Goal: Information Seeking & Learning: Check status

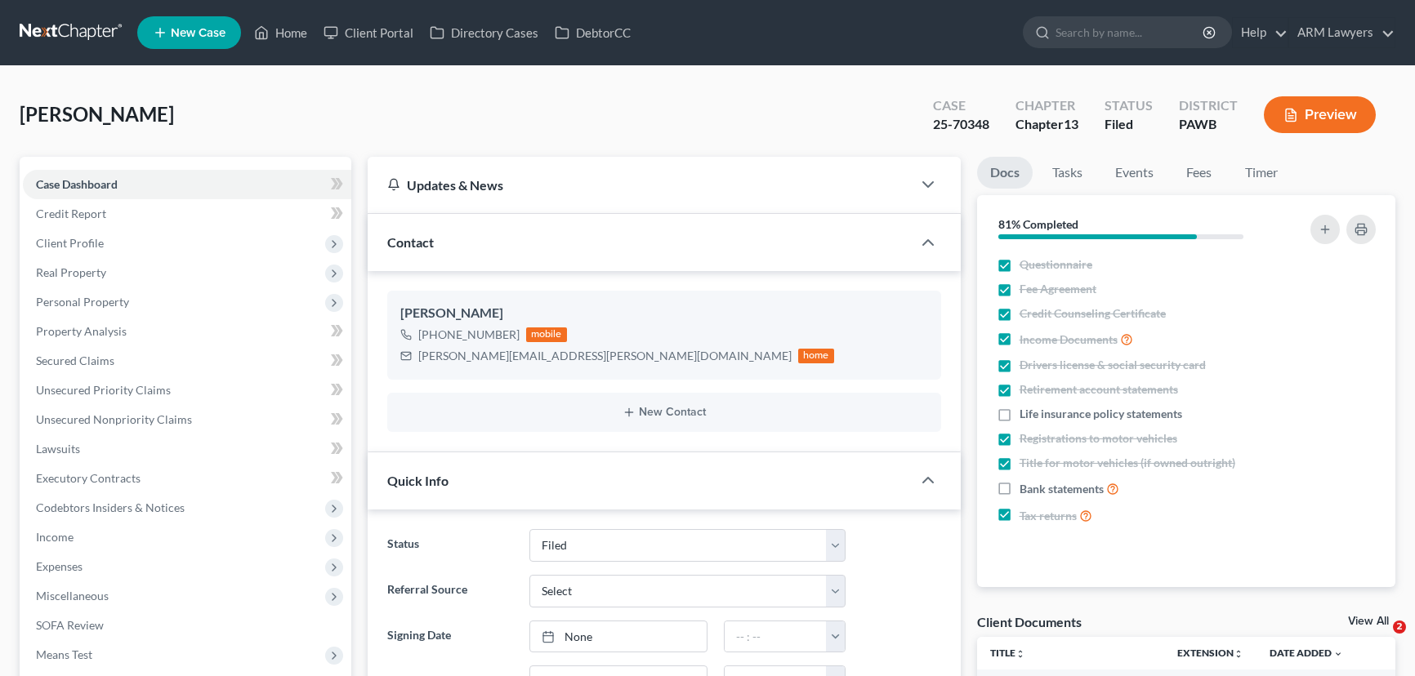
select select "8"
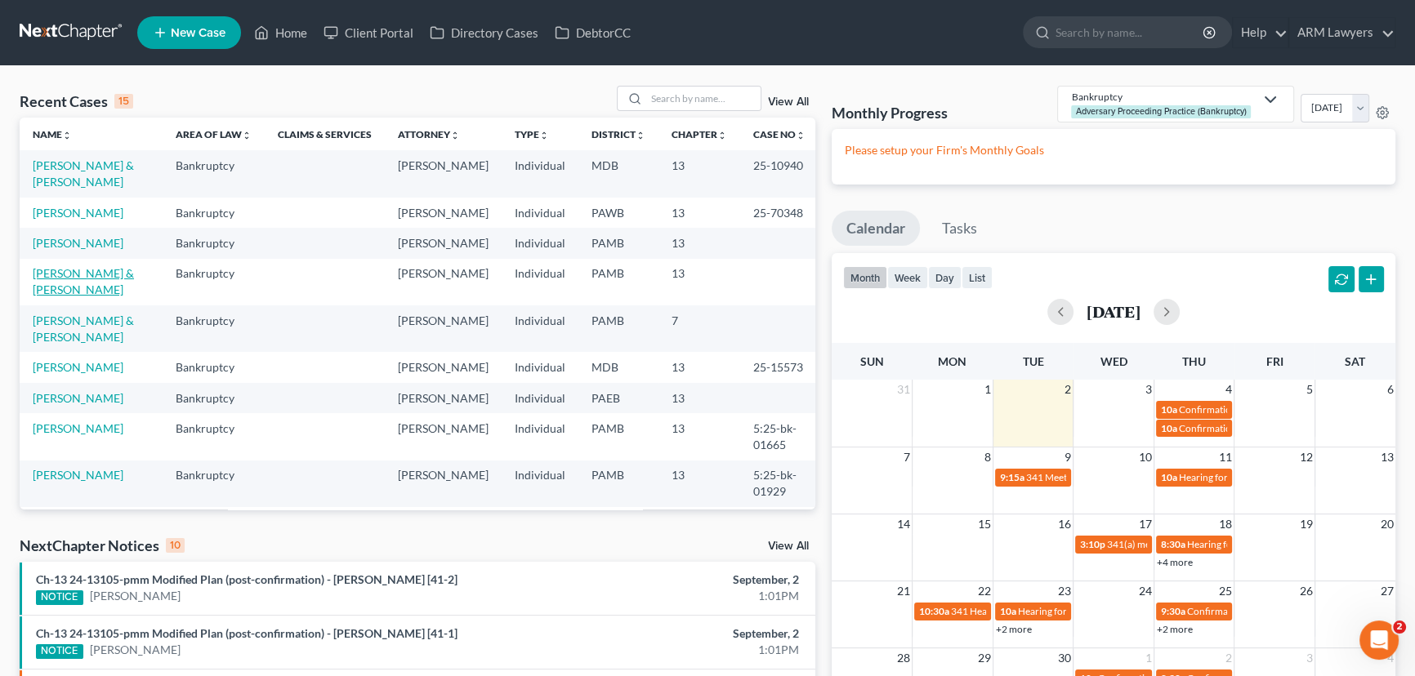
click at [67, 275] on link "[PERSON_NAME] & [PERSON_NAME]" at bounding box center [83, 281] width 101 height 30
select select "1"
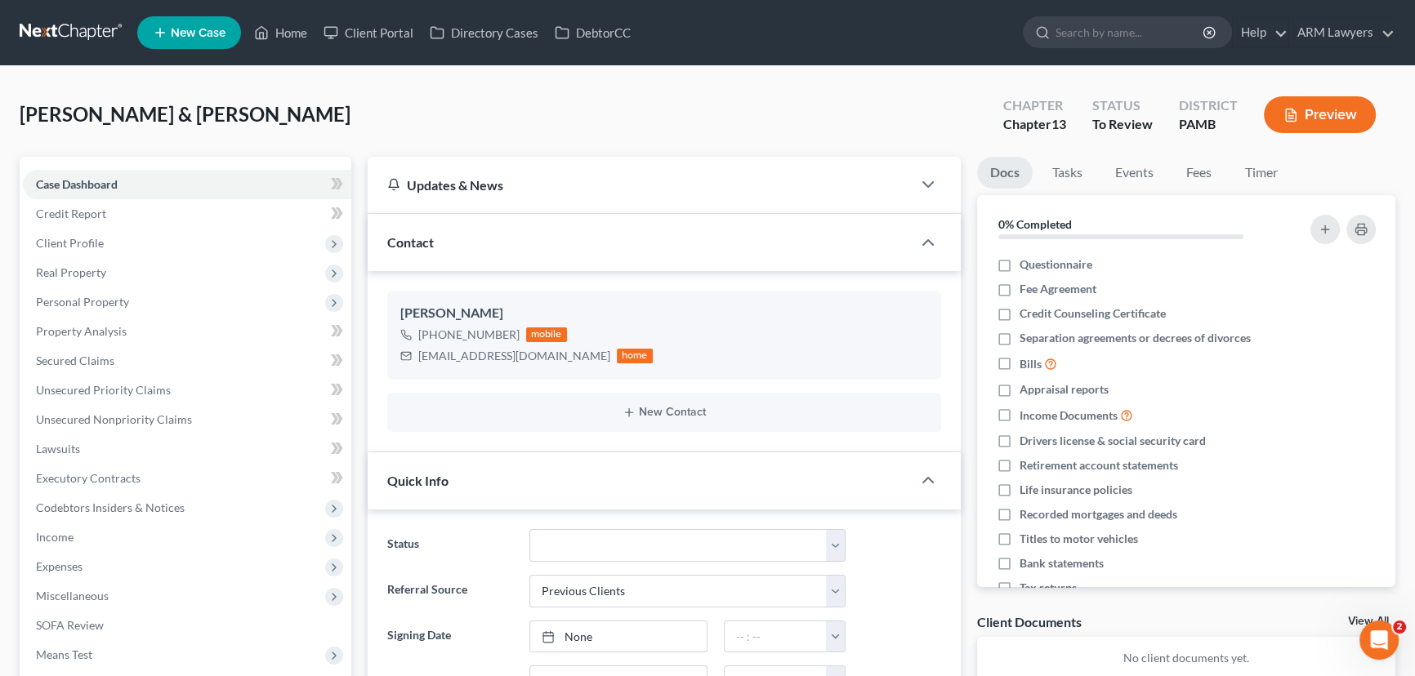
scroll to position [40, 0]
click at [286, 33] on link "Home" at bounding box center [280, 32] width 69 height 29
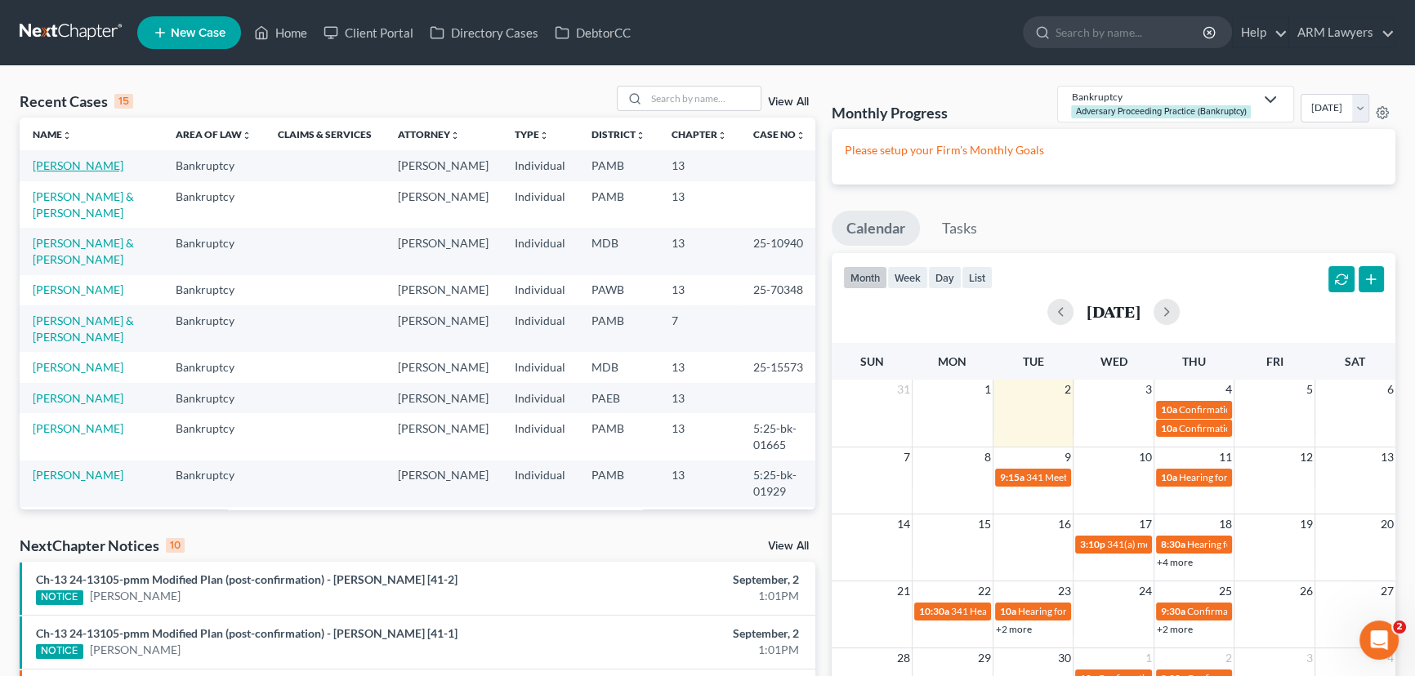
click at [62, 165] on link "[PERSON_NAME]" at bounding box center [78, 165] width 91 height 14
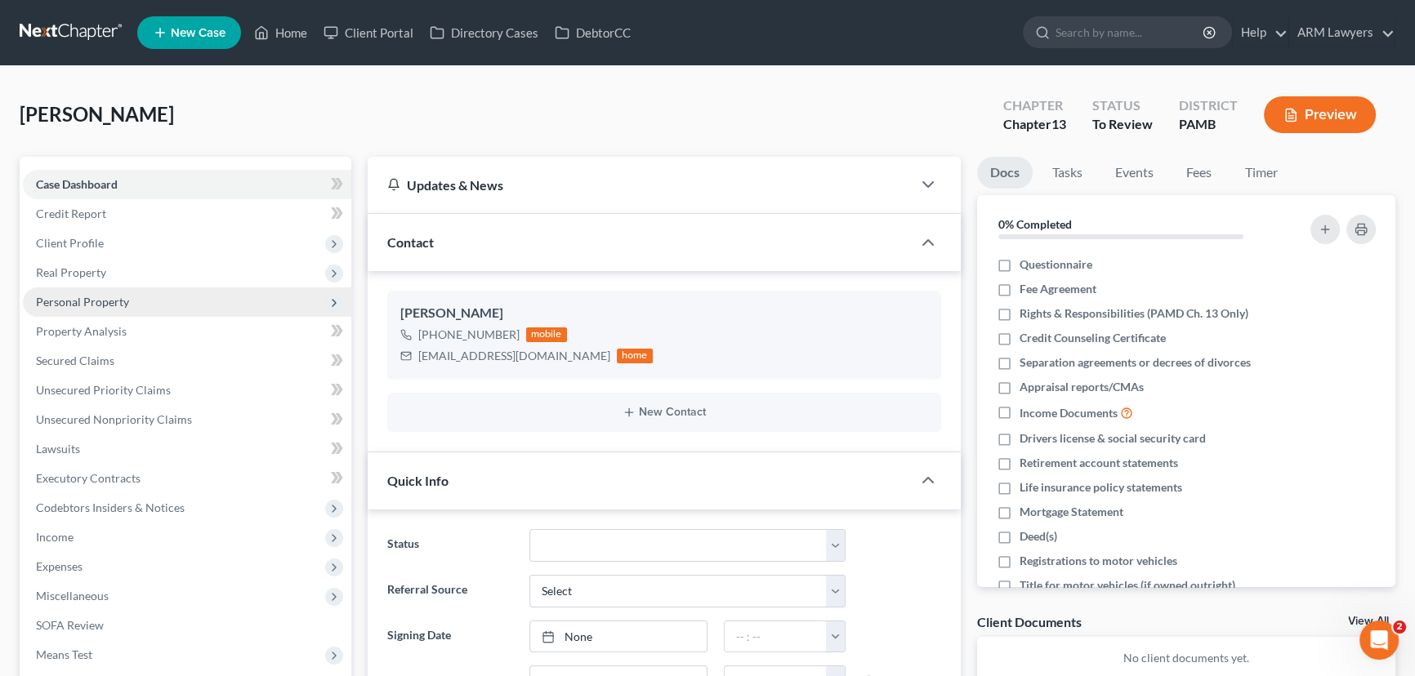
scroll to position [193, 0]
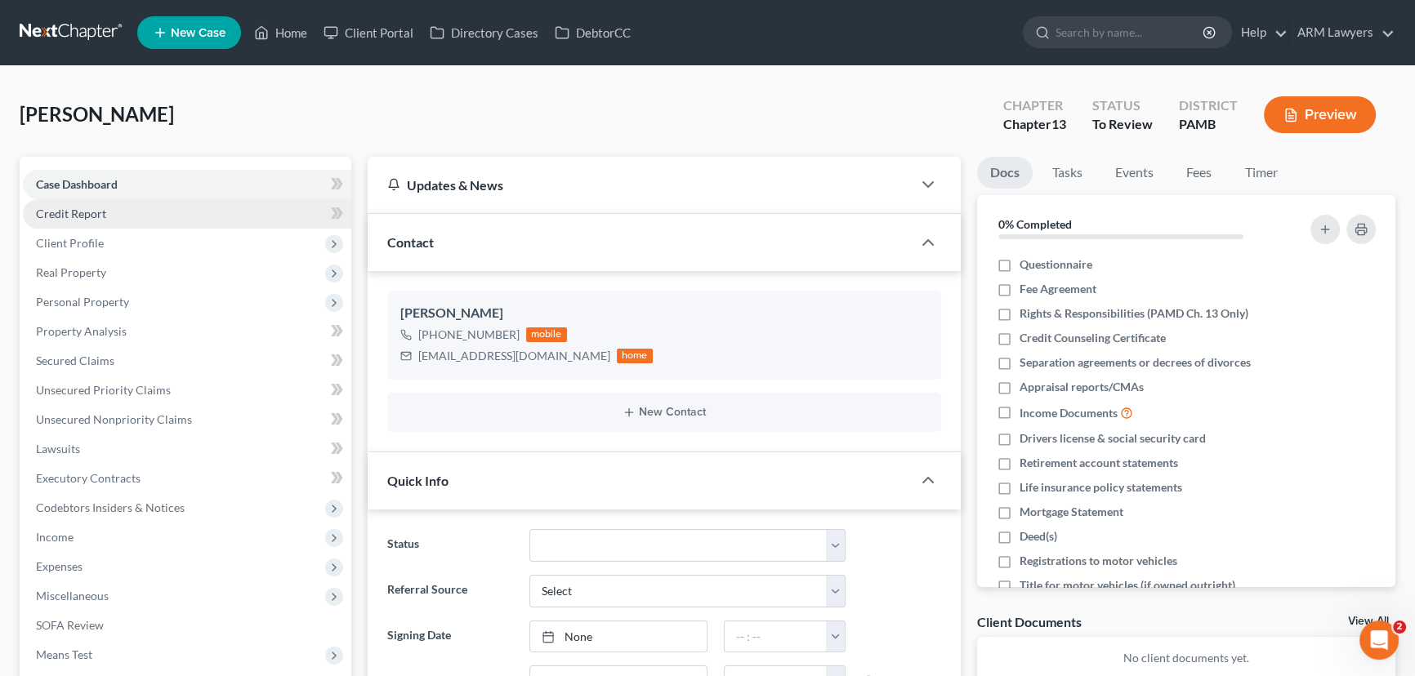
click at [109, 210] on link "Credit Report" at bounding box center [187, 213] width 328 height 29
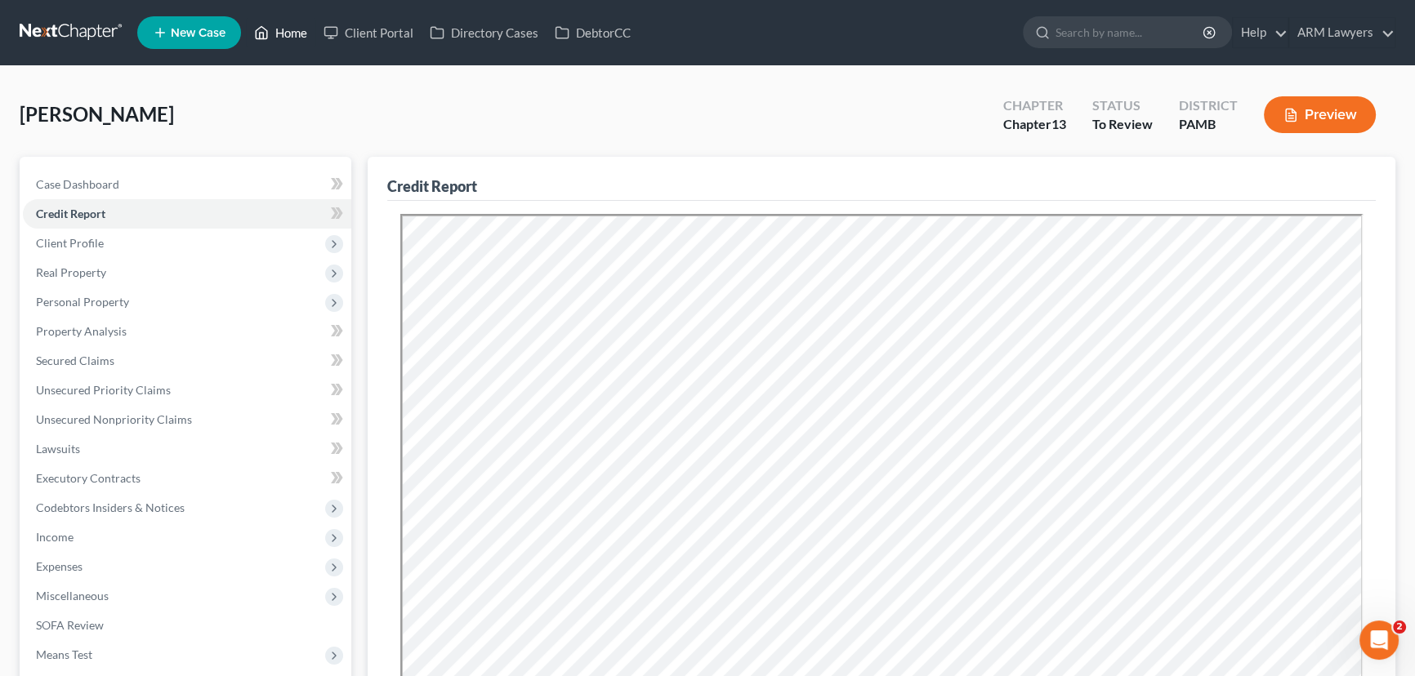
drag, startPoint x: 281, startPoint y: 34, endPoint x: 278, endPoint y: 60, distance: 25.5
click at [281, 34] on link "Home" at bounding box center [280, 32] width 69 height 29
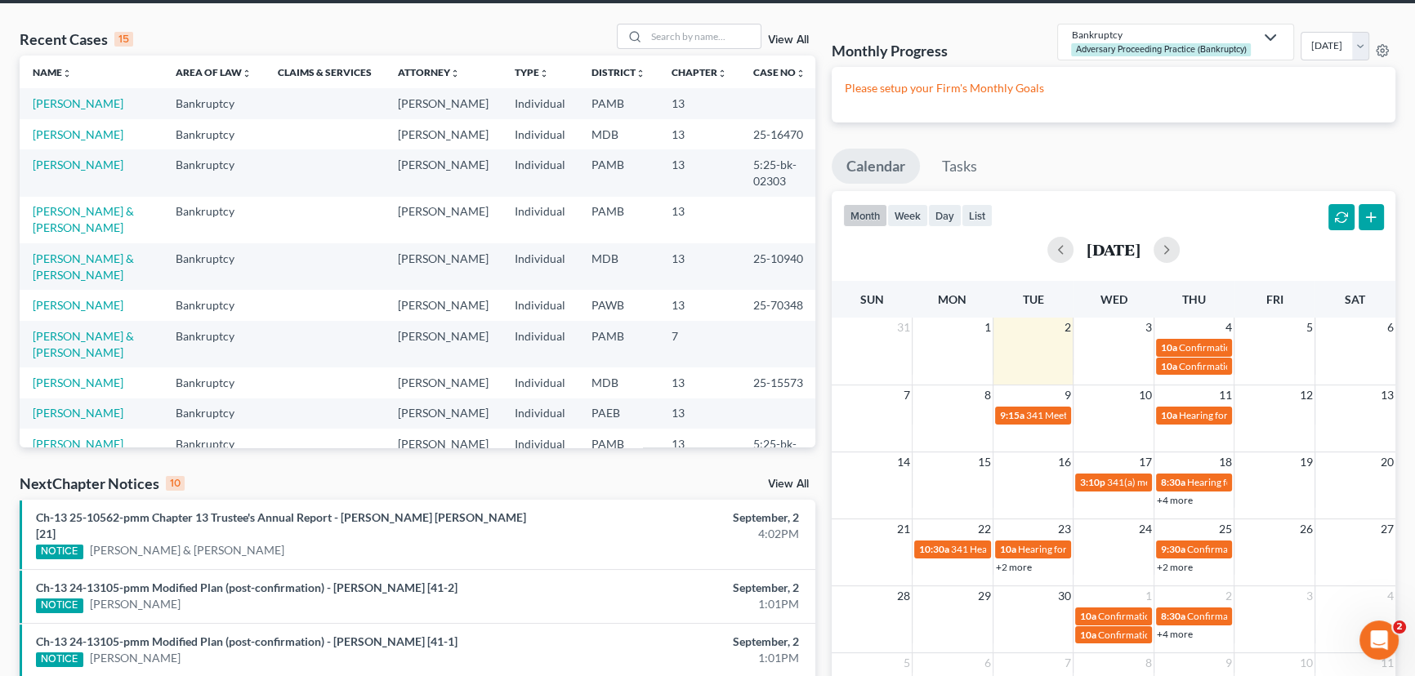
scroll to position [148, 0]
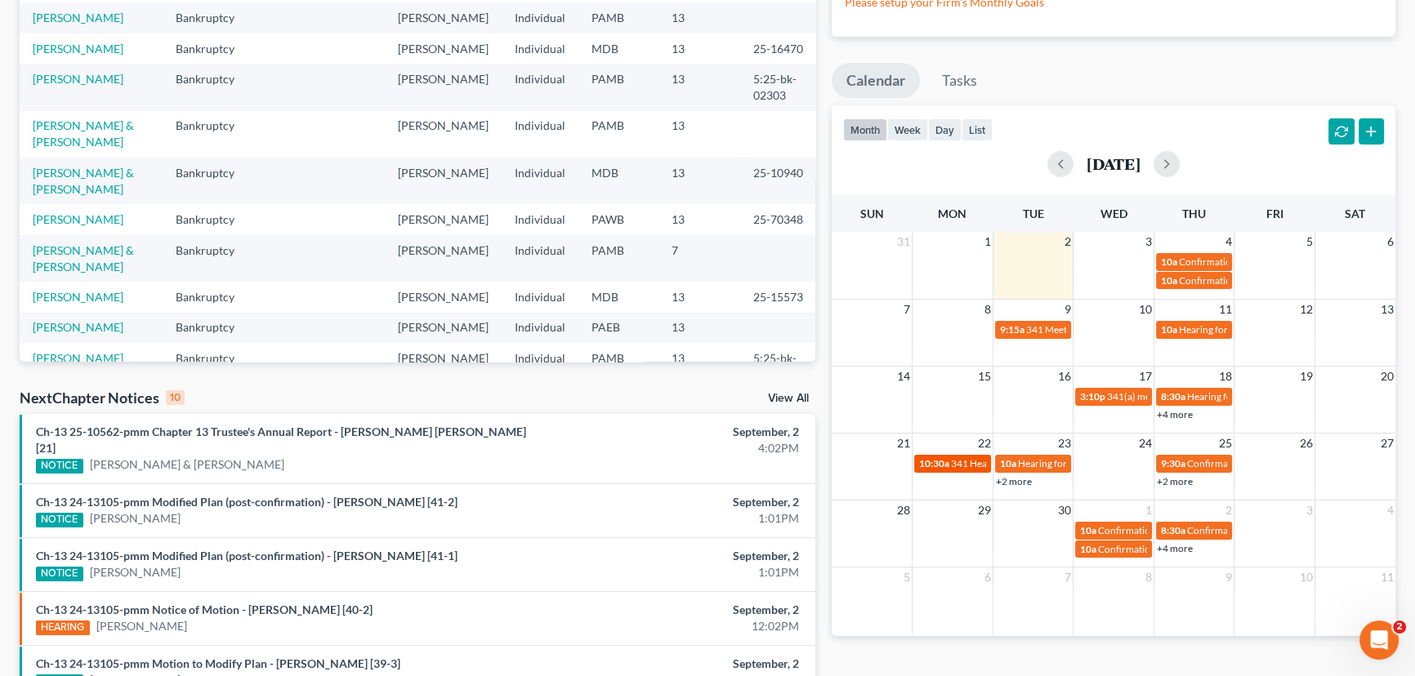
click at [965, 471] on link "10:30a 341 Hearing for [PERSON_NAME]" at bounding box center [952, 463] width 77 height 17
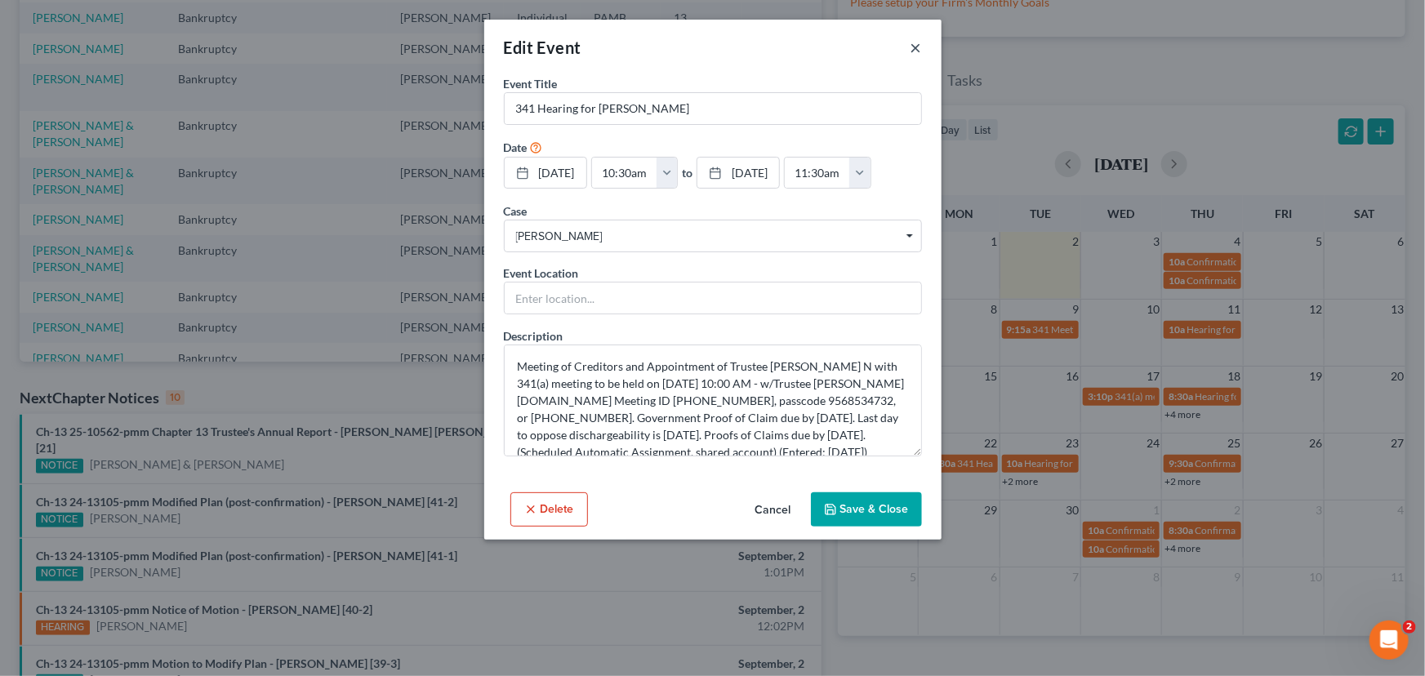
click at [911, 47] on button "×" at bounding box center [916, 48] width 11 height 20
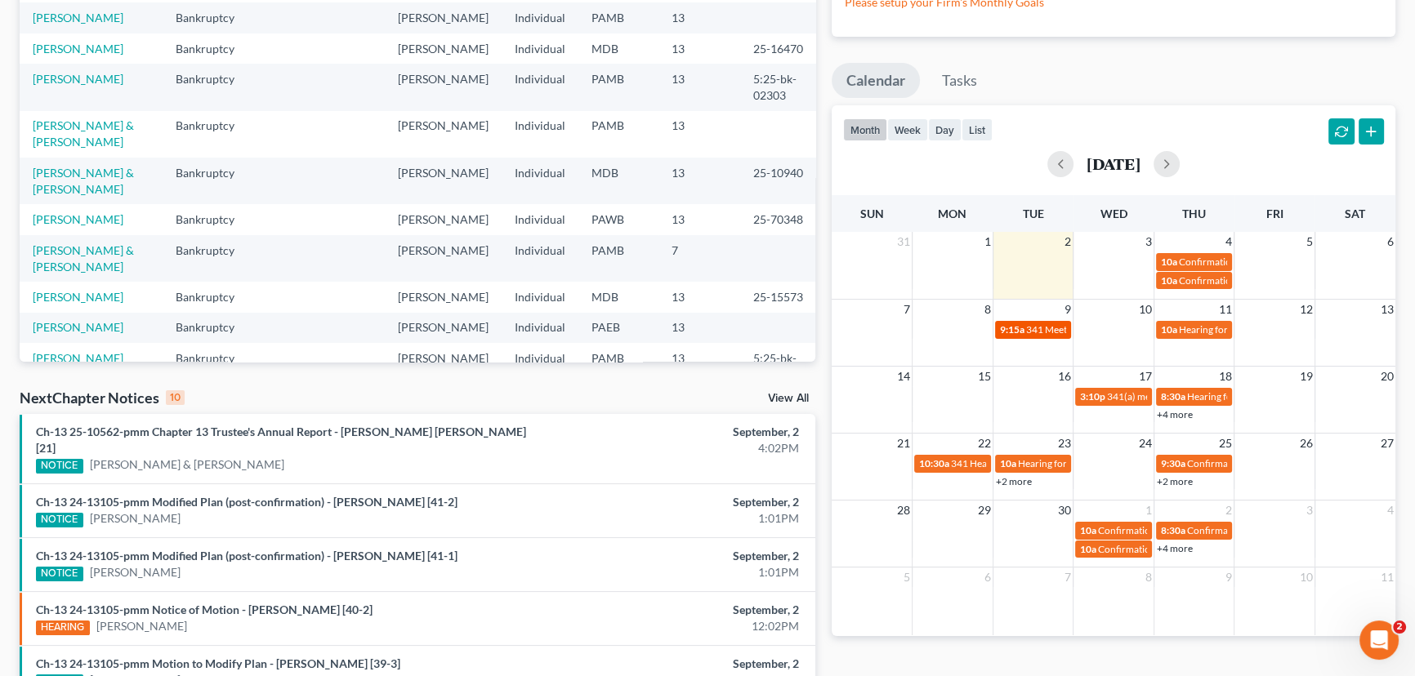
click at [1020, 331] on span "9:15a" at bounding box center [1012, 329] width 25 height 12
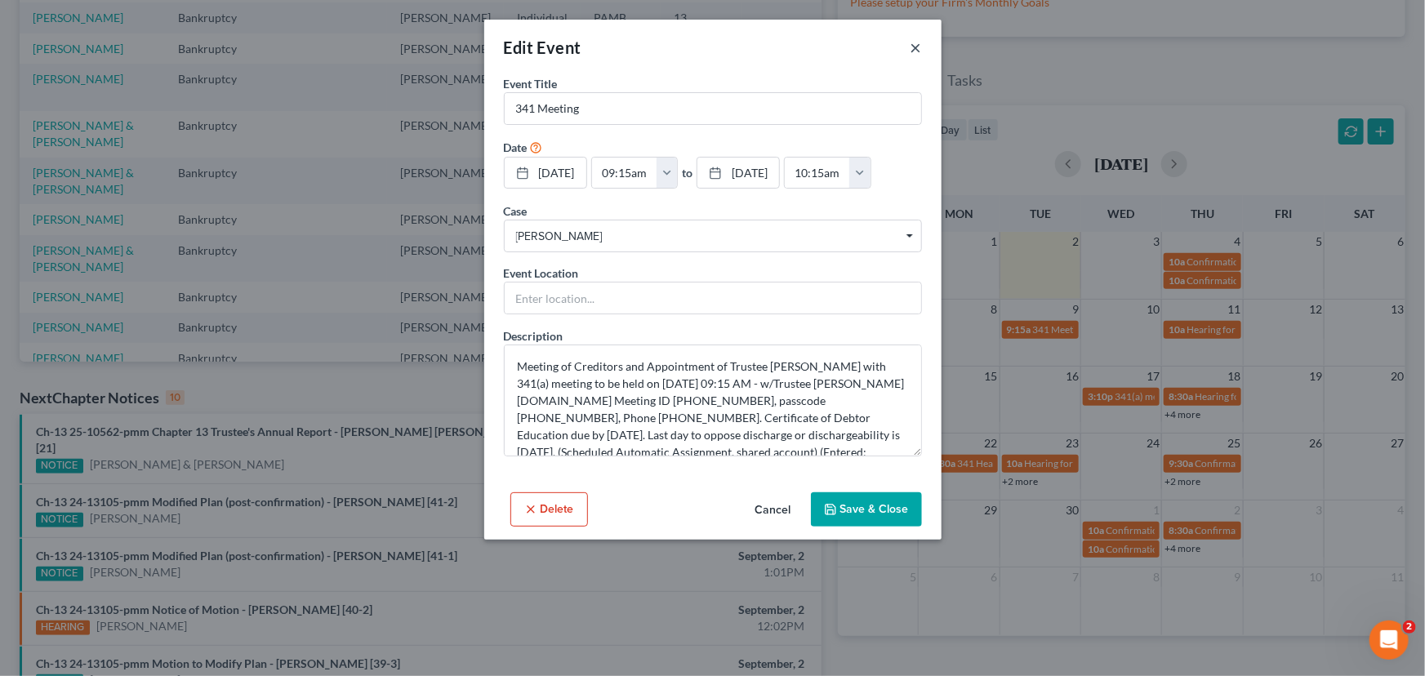
click at [914, 47] on button "×" at bounding box center [916, 48] width 11 height 20
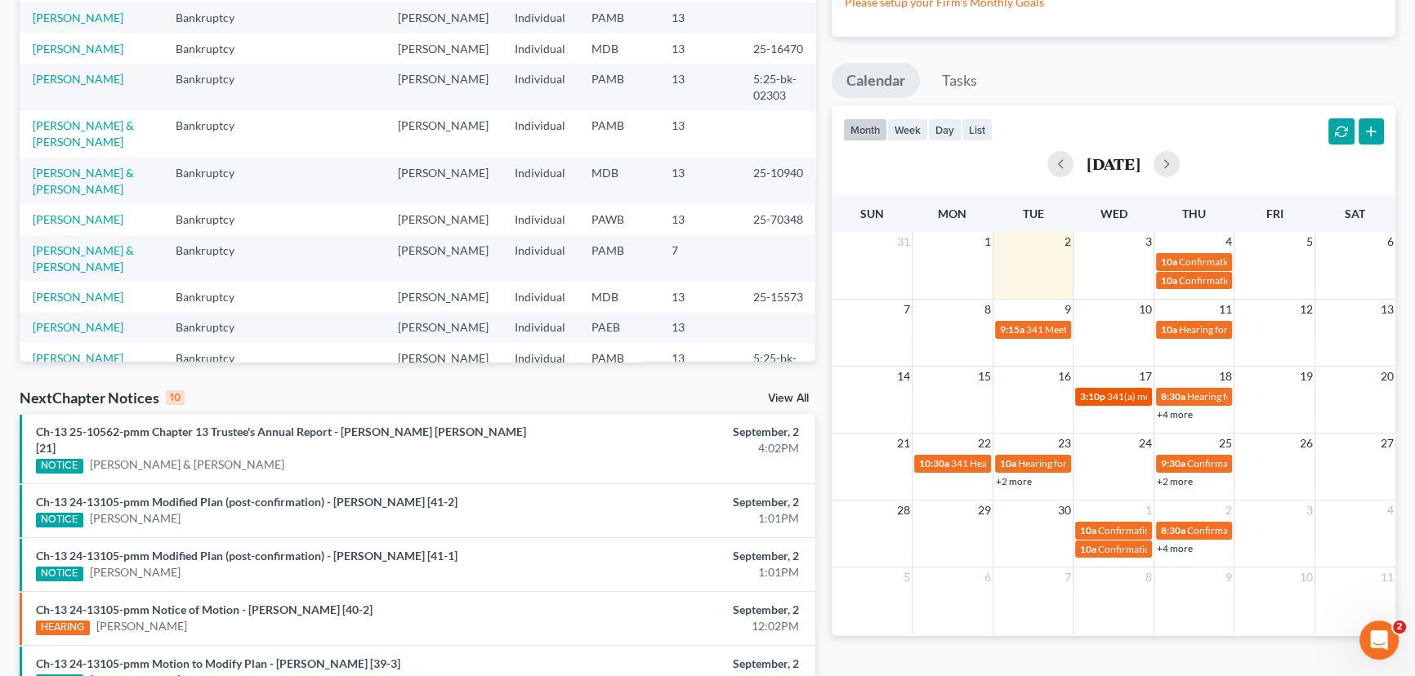
click at [1117, 398] on span "341(a) meeting for [PERSON_NAME]" at bounding box center [1186, 396] width 158 height 12
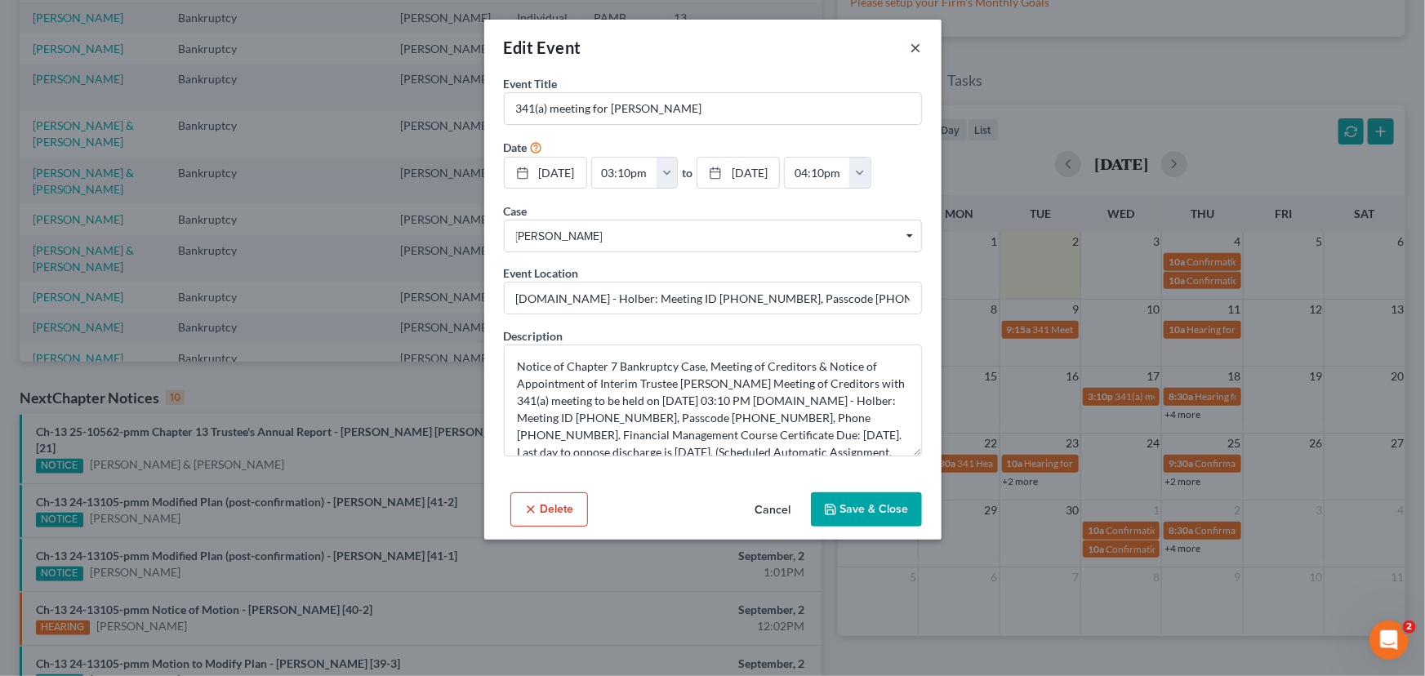
click at [912, 47] on button "×" at bounding box center [916, 48] width 11 height 20
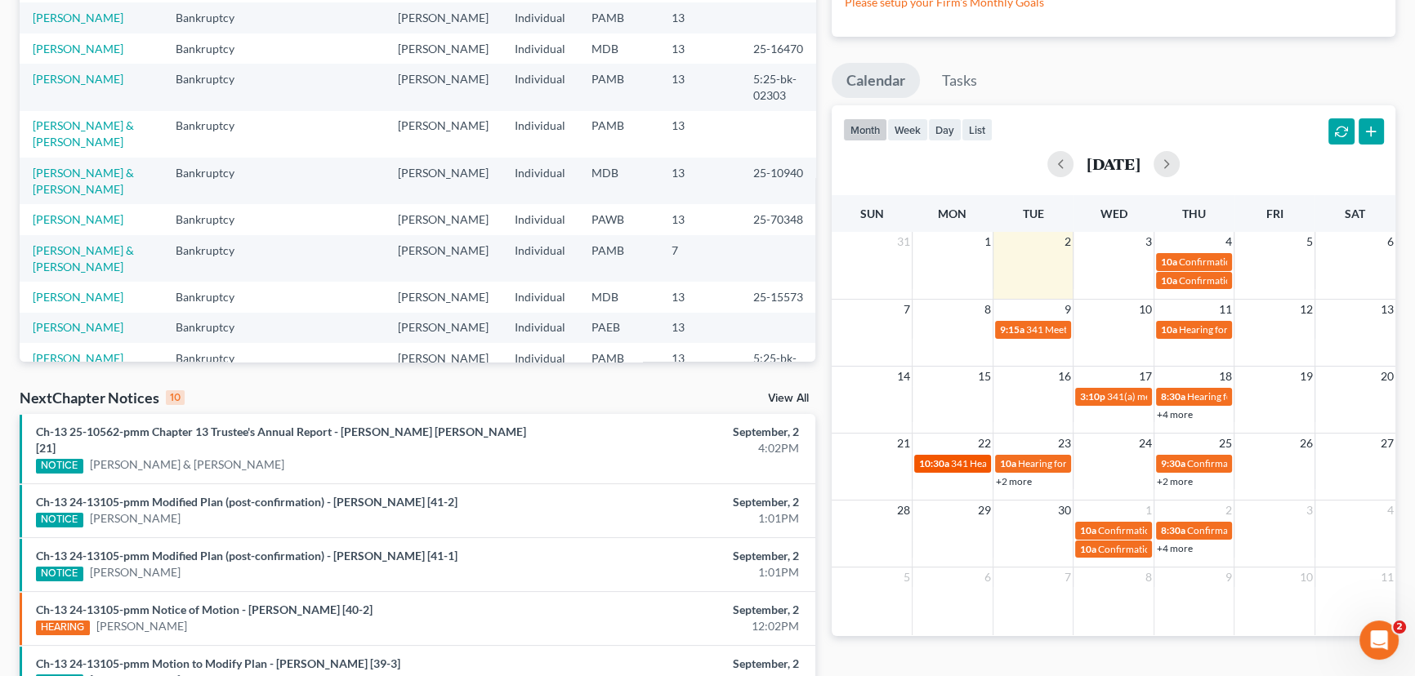
click at [962, 465] on span "341 Hearing for [PERSON_NAME]" at bounding box center [1024, 463] width 146 height 12
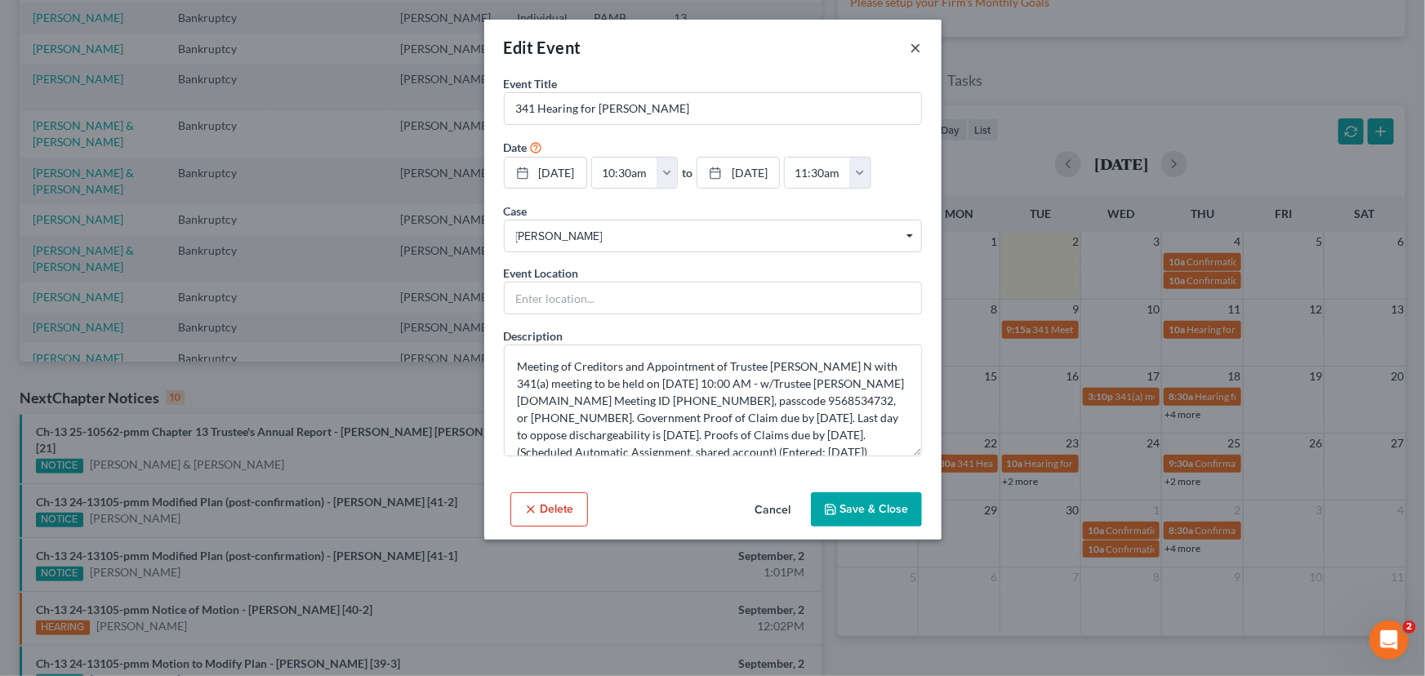
click at [912, 42] on button "×" at bounding box center [916, 48] width 11 height 20
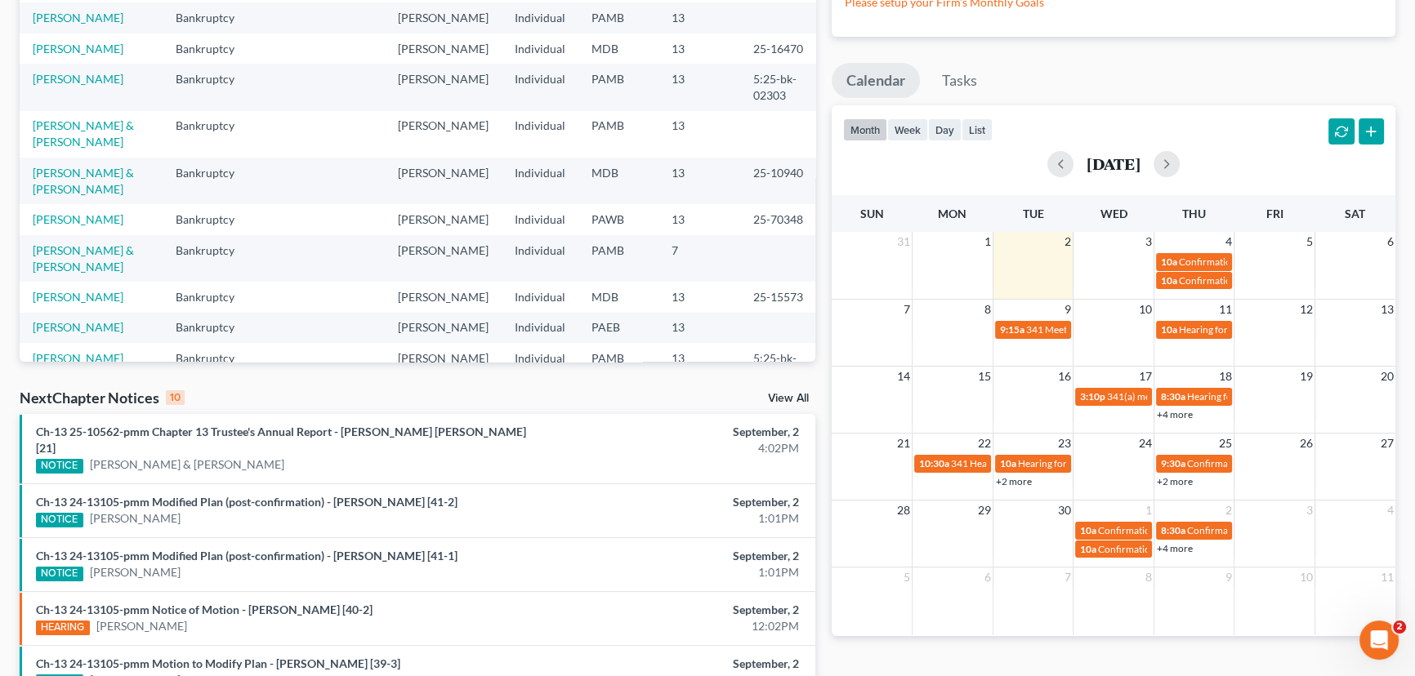
click at [1187, 543] on link "+4 more" at bounding box center [1175, 548] width 36 height 12
click at [1264, 140] on div "month week day list [DATE]" at bounding box center [1113, 144] width 580 height 78
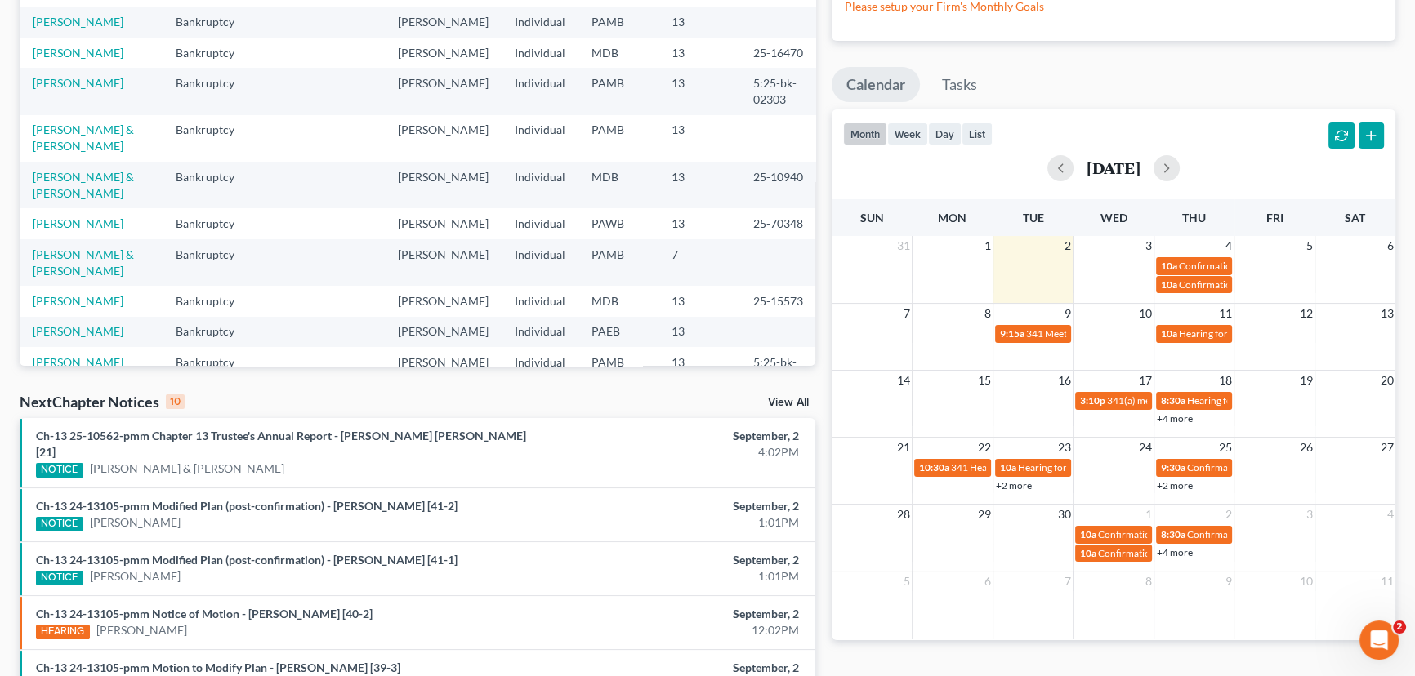
scroll to position [0, 0]
